Goal: Entertainment & Leisure: Consume media (video, audio)

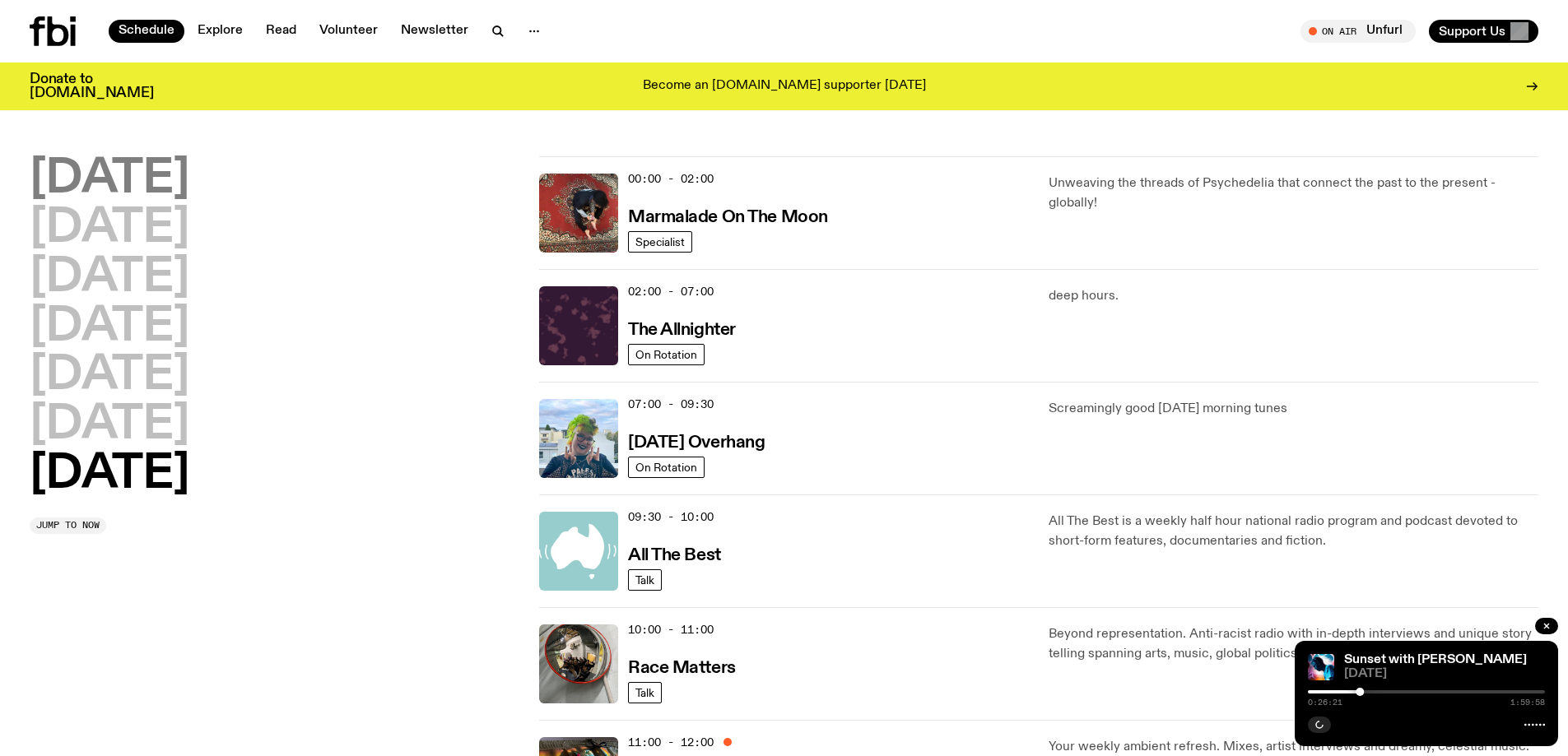
click at [124, 181] on h2 "[DATE]" at bounding box center [109, 180] width 159 height 47
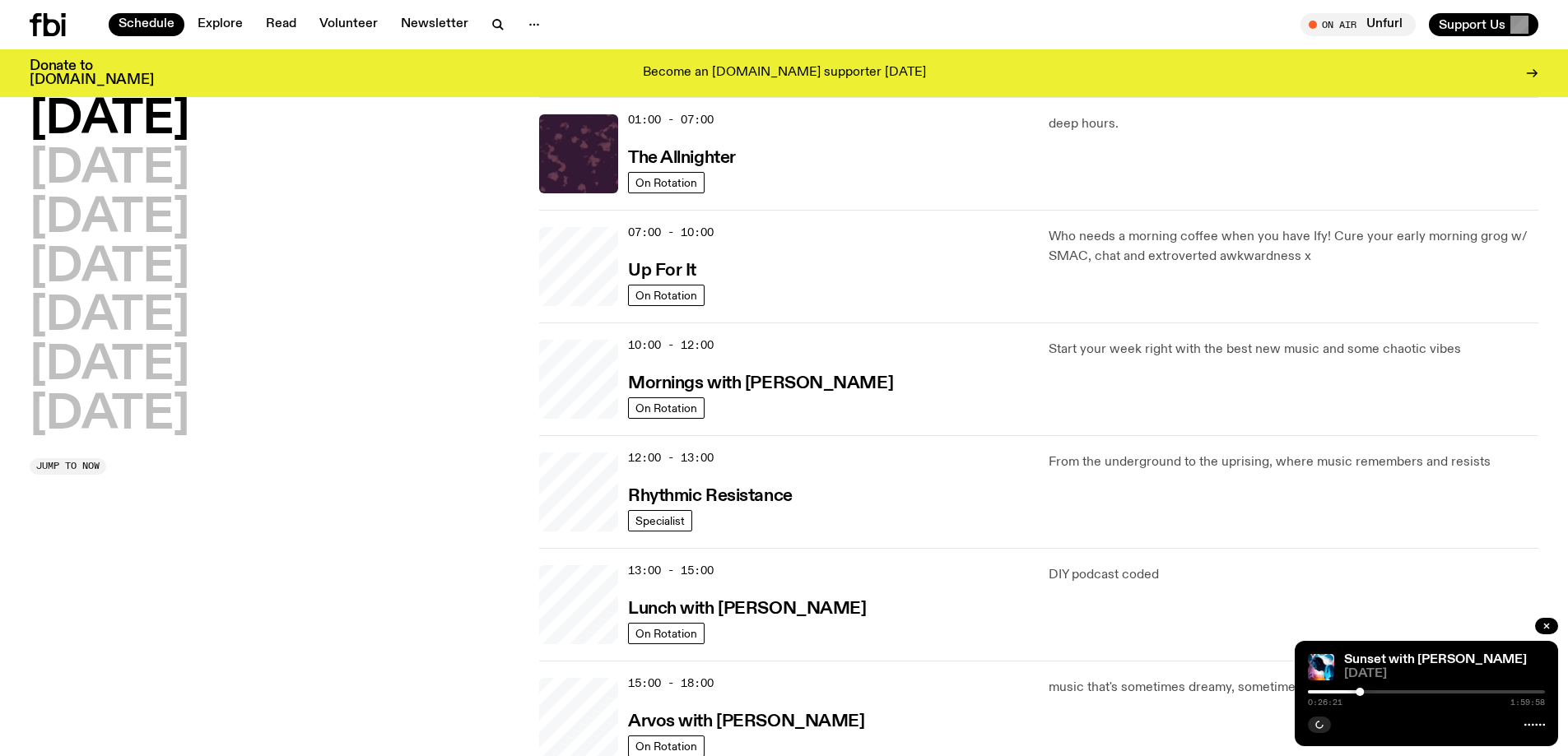
scroll to position [457, 0]
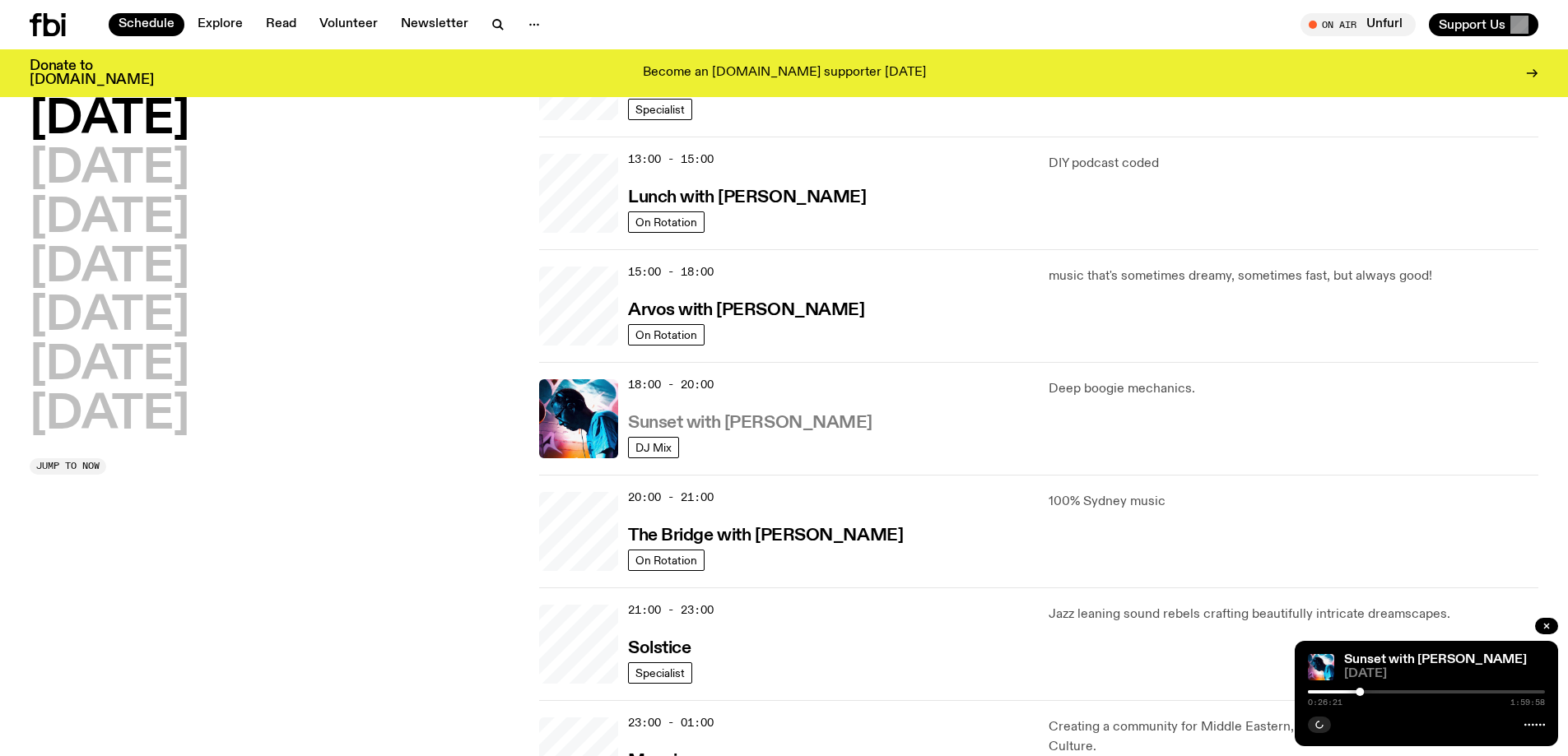
click at [701, 421] on h3 "Sunset with [PERSON_NAME]" at bounding box center [750, 423] width 244 height 17
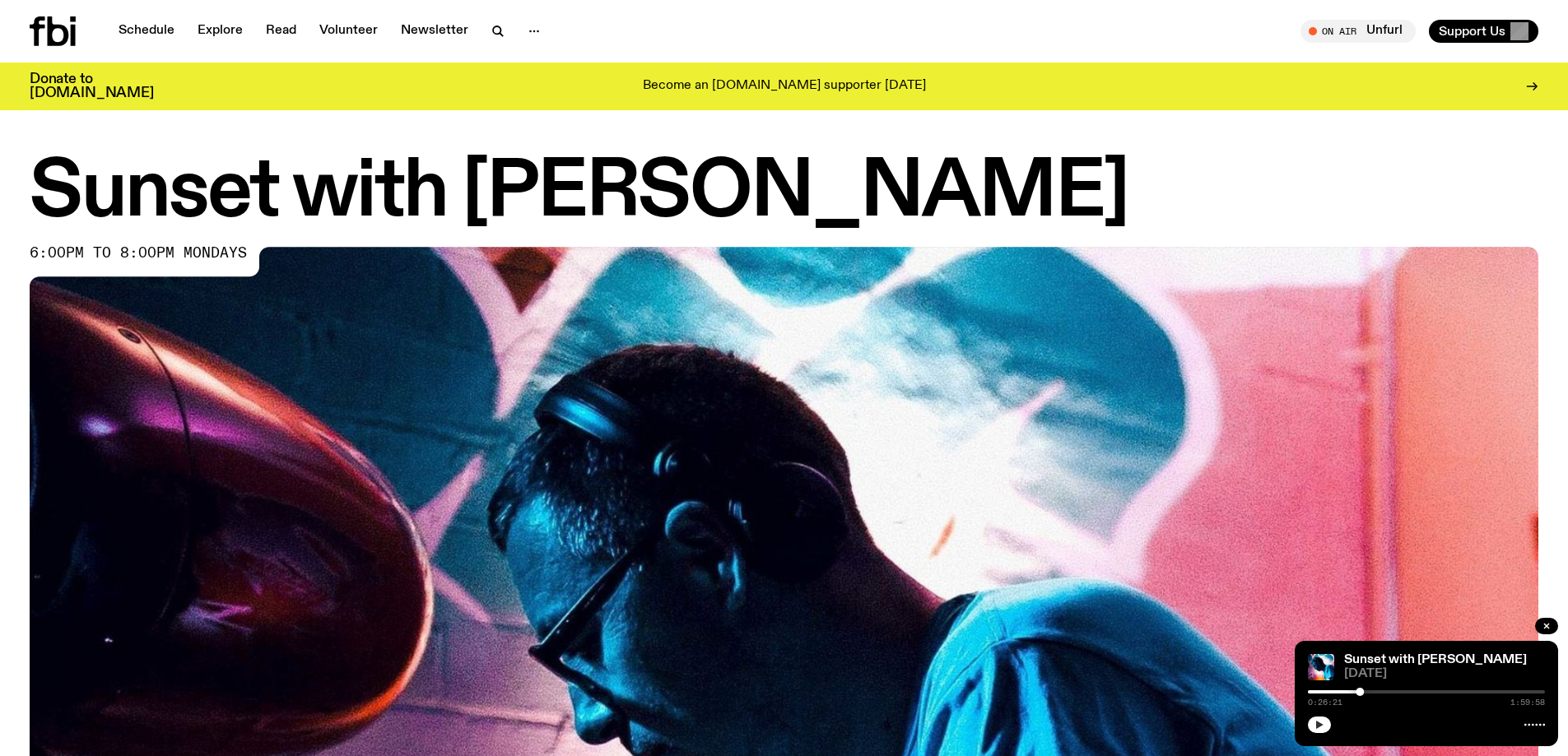
click at [1318, 730] on button "button" at bounding box center [1319, 725] width 23 height 16
click at [1328, 692] on div at bounding box center [1241, 692] width 237 height 4
click at [1318, 692] on div at bounding box center [1210, 692] width 237 height 4
click at [1321, 690] on div "0:17:33 1:59:58" at bounding box center [1426, 697] width 237 height 20
click at [1319, 693] on div at bounding box center [1224, 692] width 237 height 4
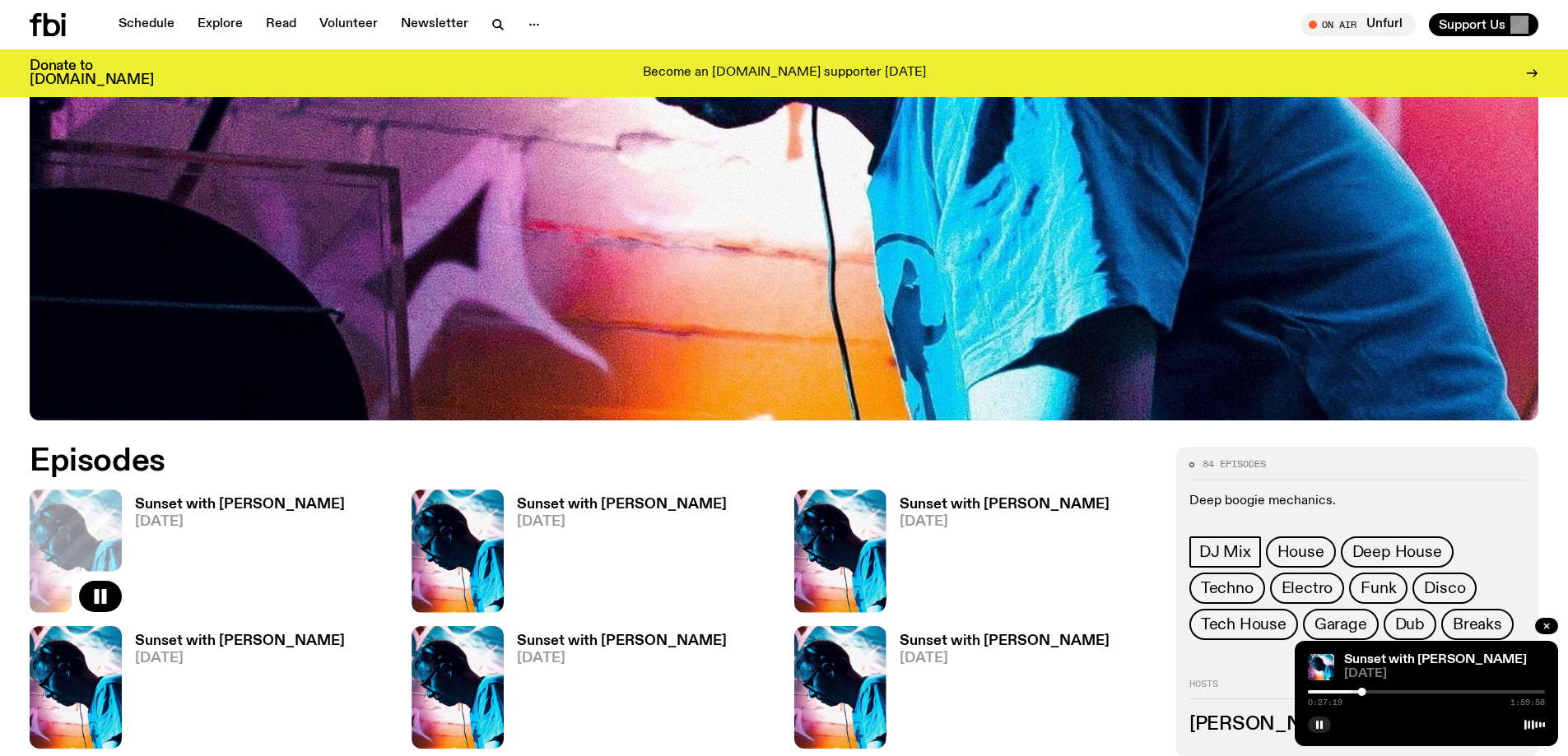
scroll to position [649, 0]
